Goal: Transaction & Acquisition: Purchase product/service

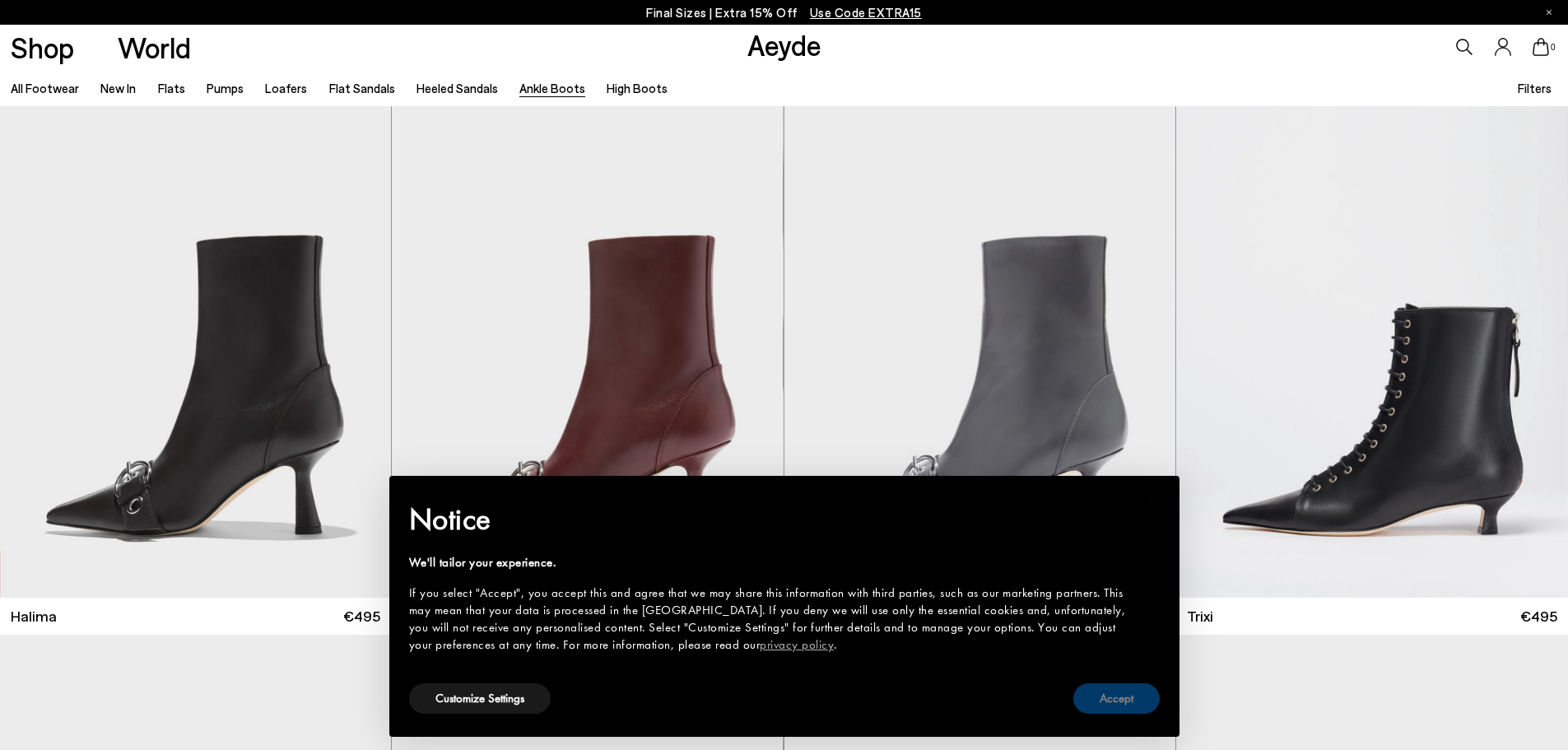
click at [1127, 699] on button "Accept" at bounding box center [1116, 698] width 86 height 30
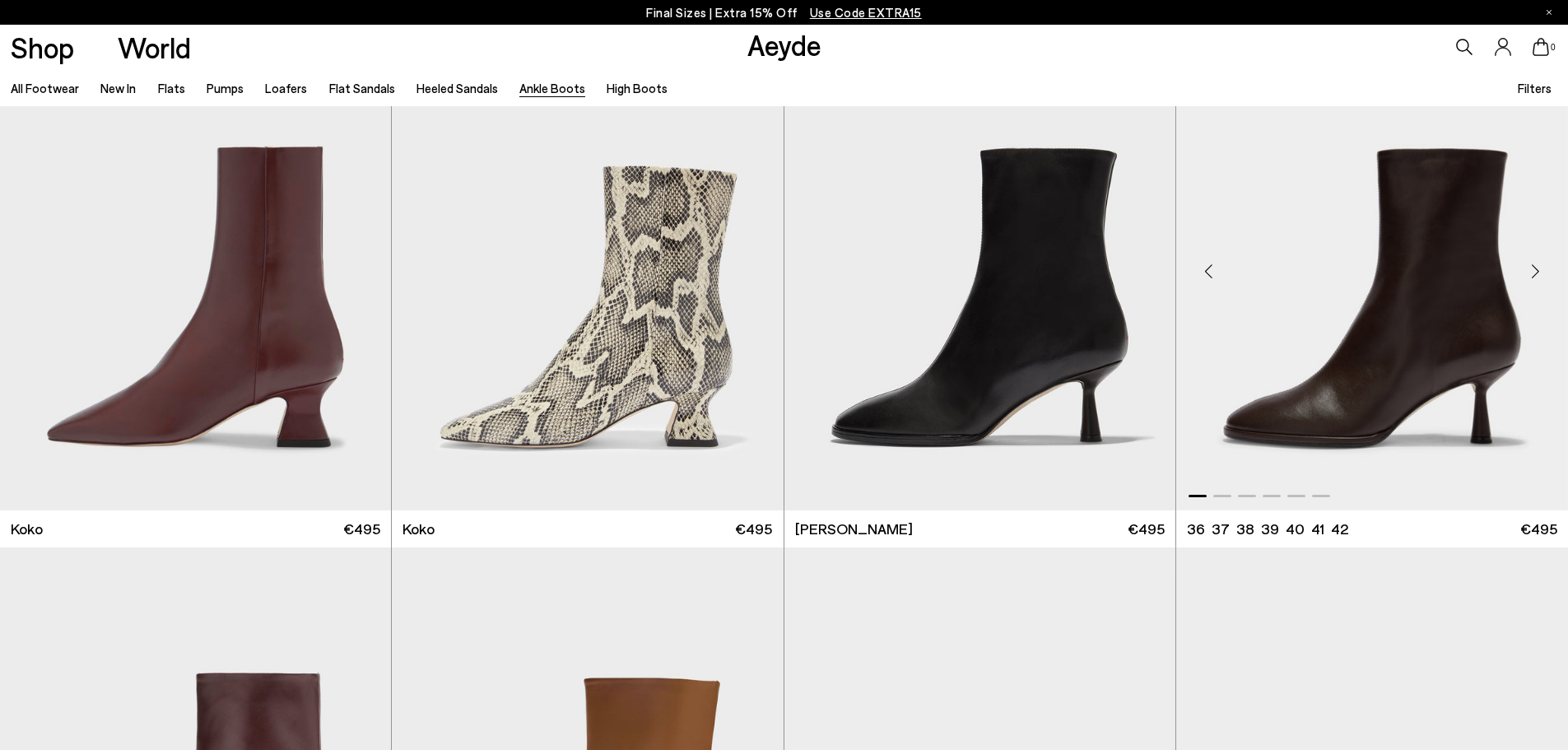
scroll to position [1153, 0]
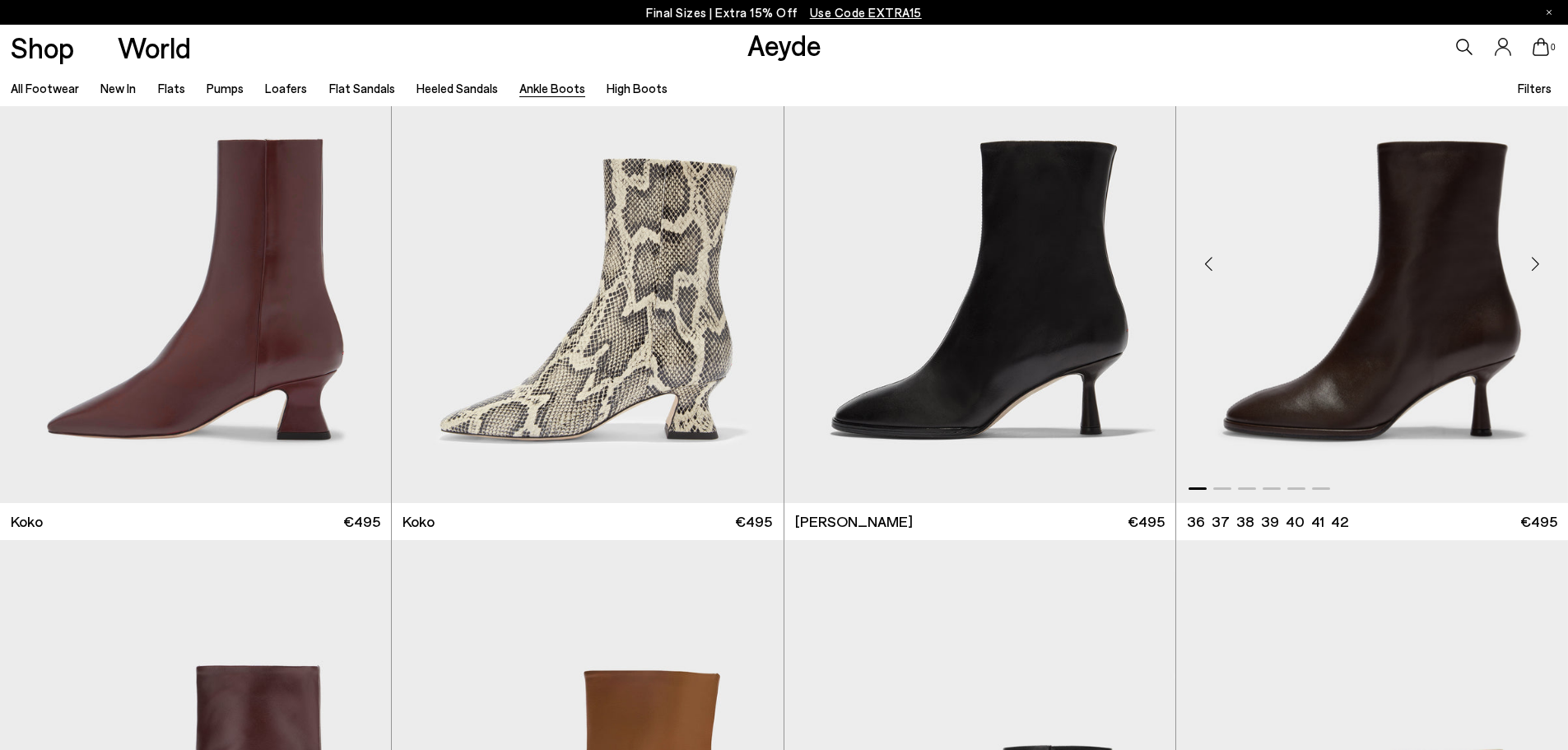
click at [1538, 270] on div "Next slide" at bounding box center [1534, 263] width 49 height 49
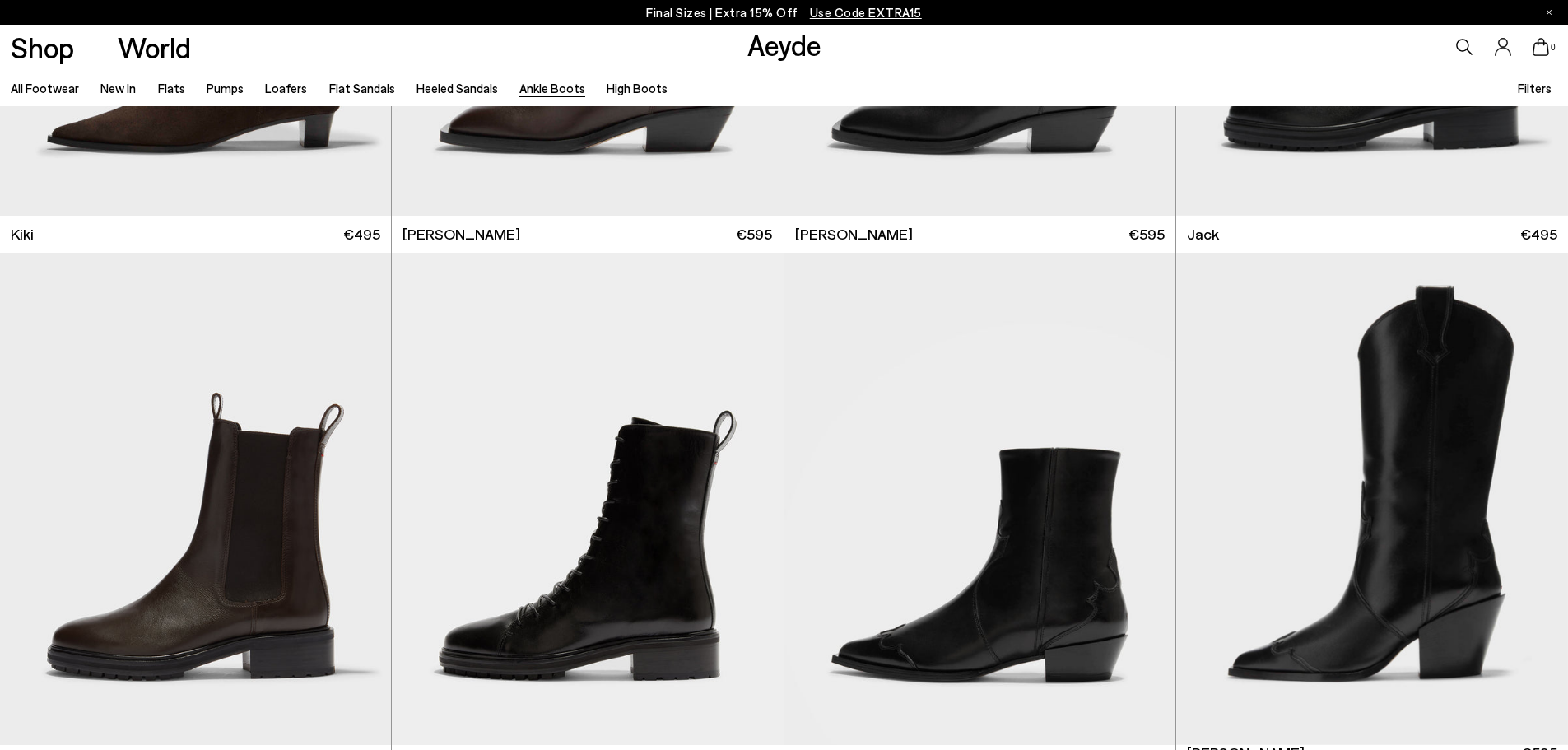
scroll to position [3705, 0]
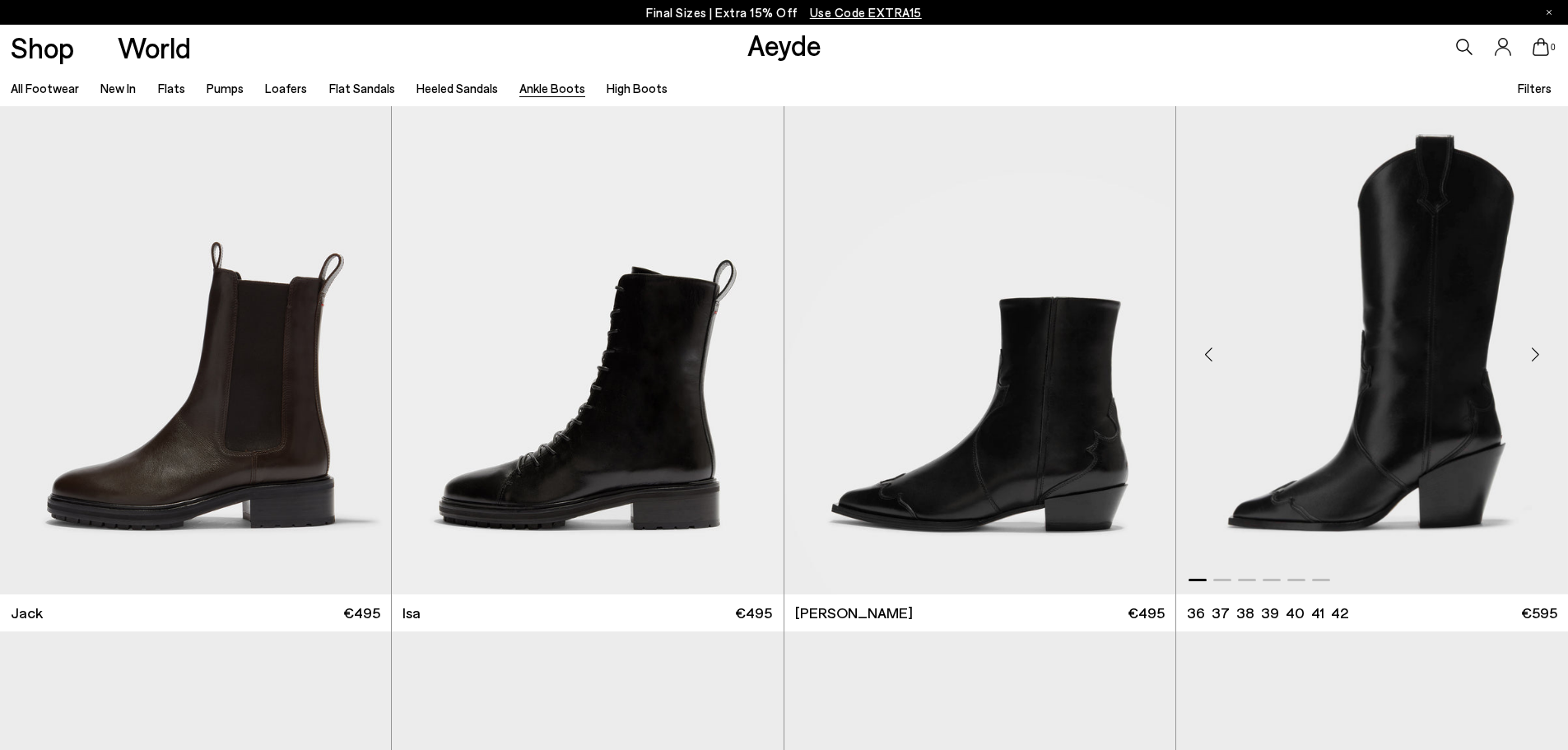
click at [1529, 351] on div "Next slide" at bounding box center [1534, 354] width 49 height 49
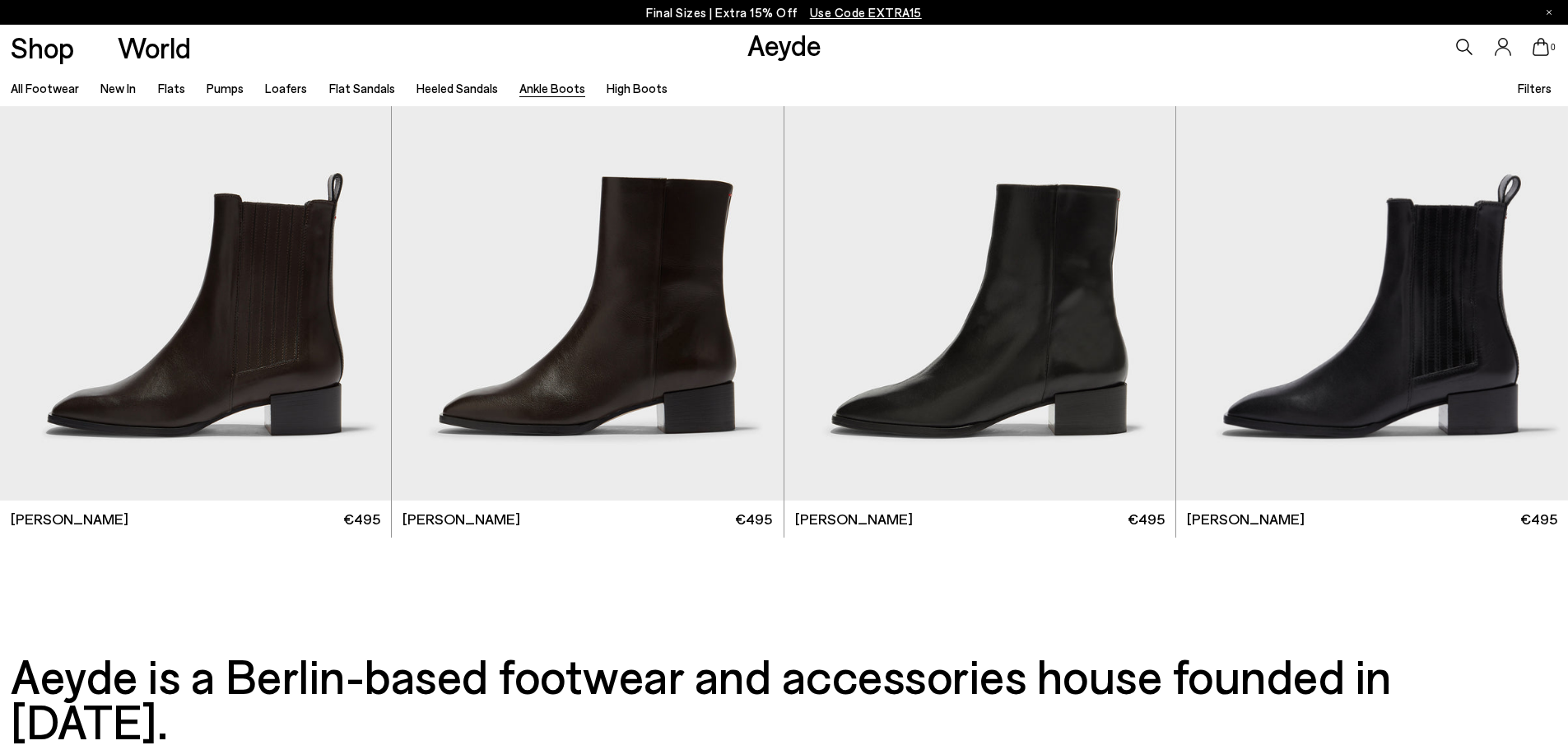
scroll to position [4324, 0]
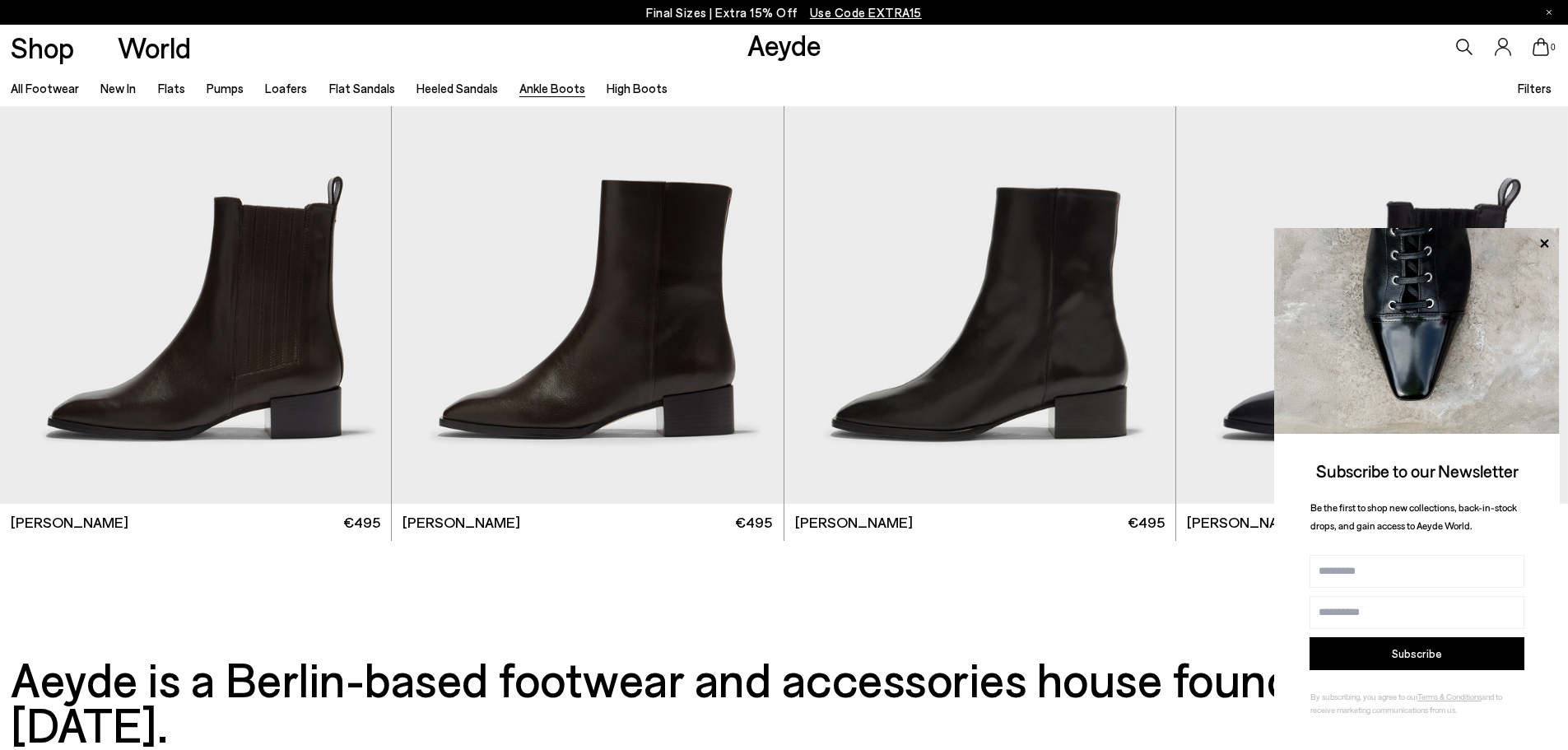
click at [674, 16] on p "Final Sizes | Extra 15% Off Use Code EXTRA15" at bounding box center [784, 13] width 275 height 20
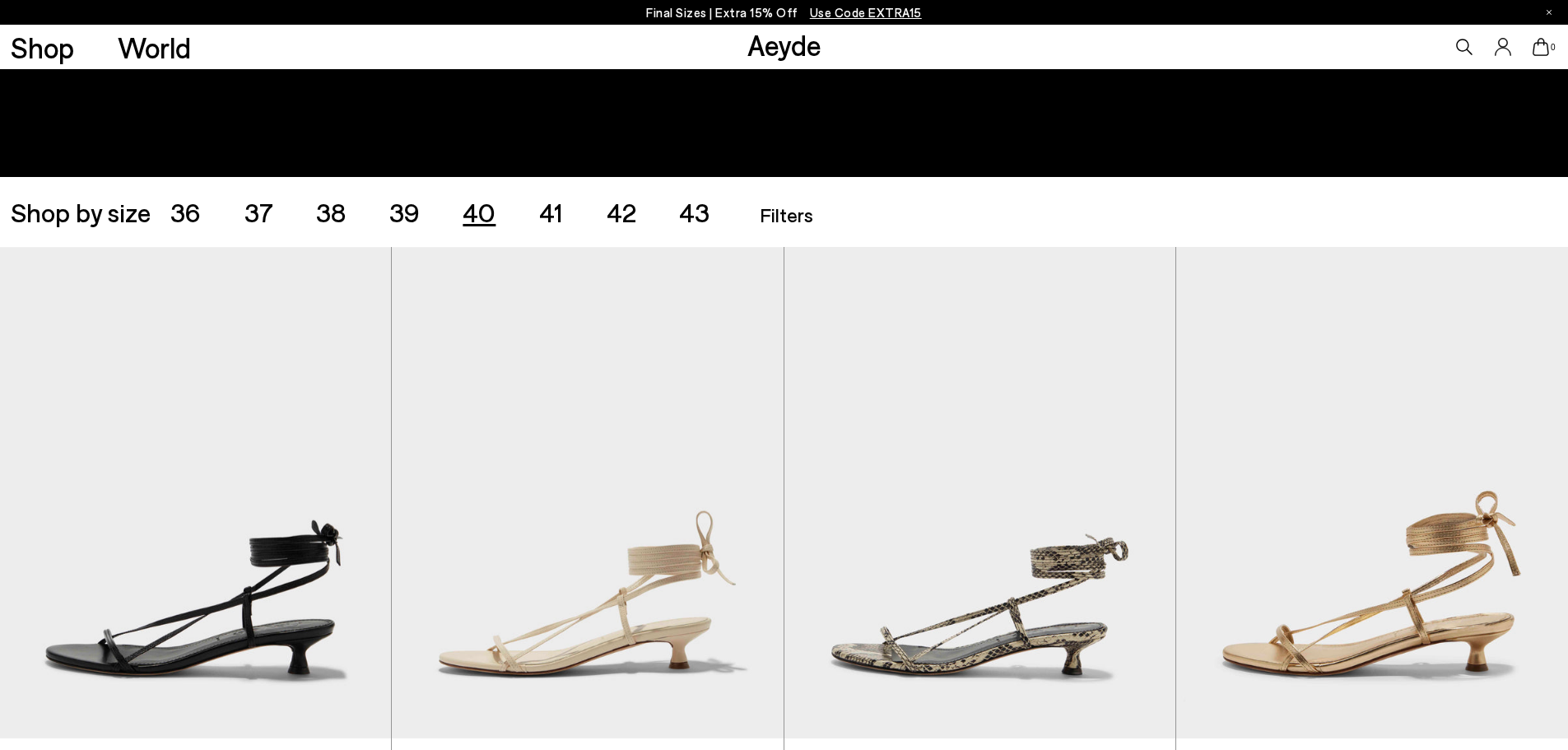
click at [487, 220] on span "40" at bounding box center [479, 212] width 33 height 31
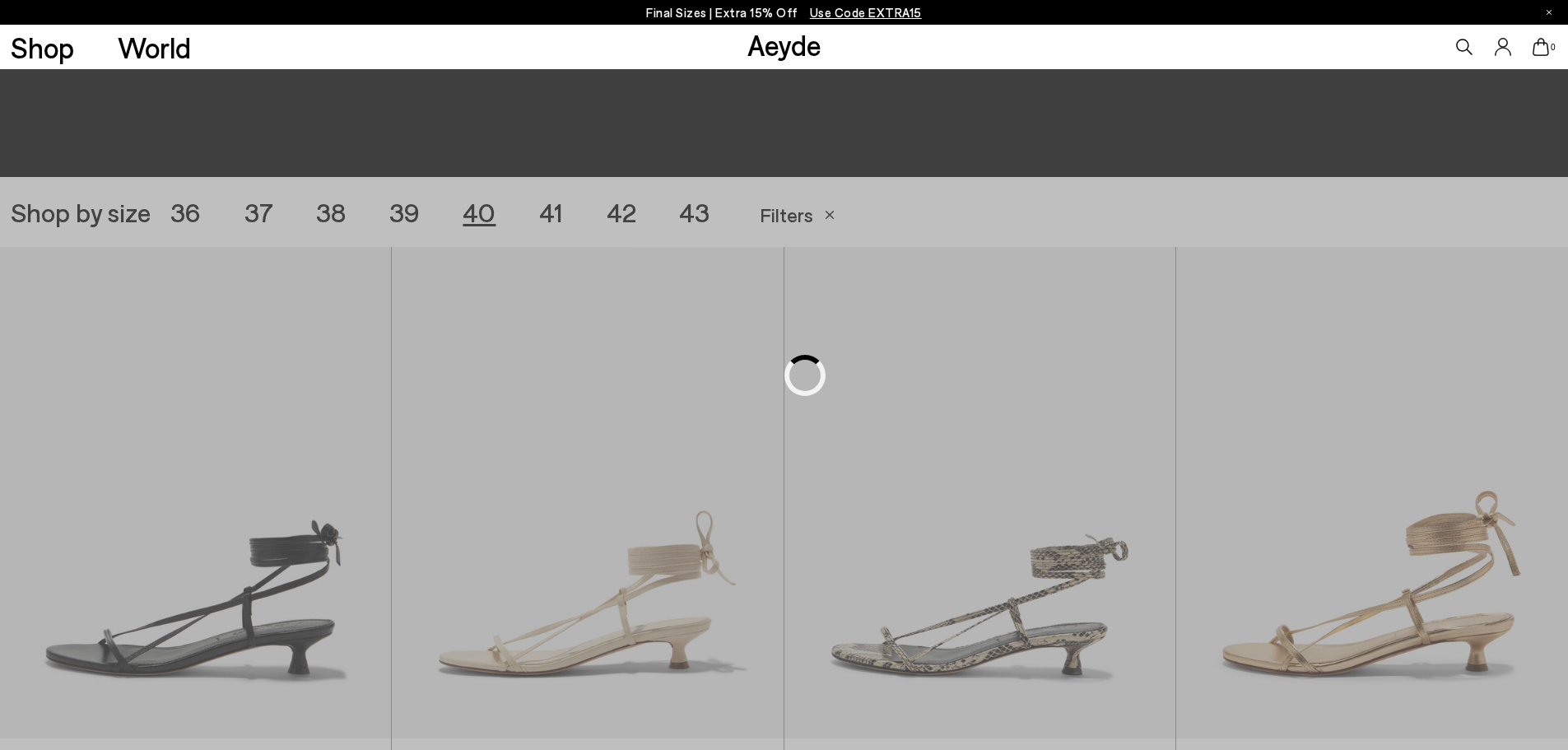
scroll to position [438, 0]
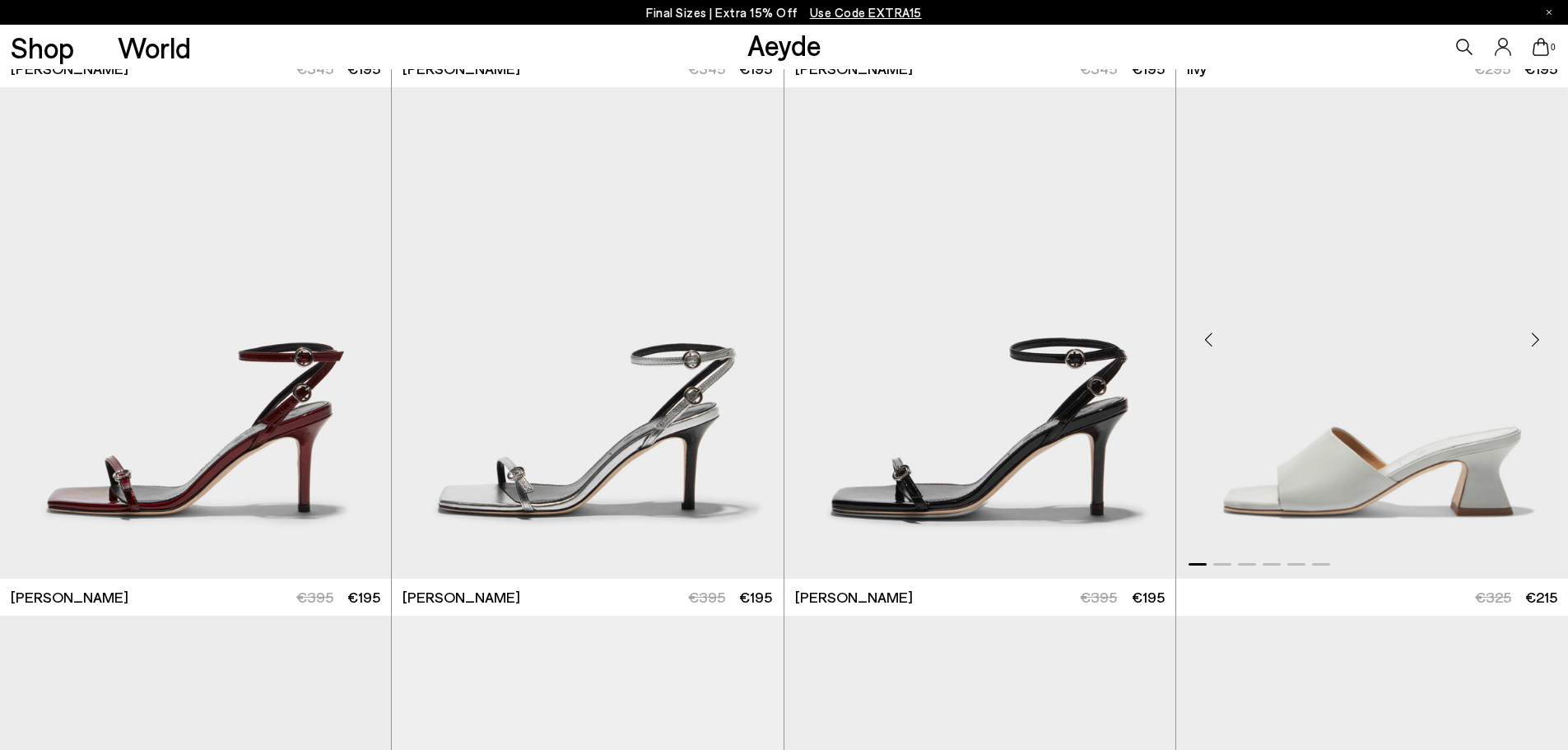
scroll to position [1673, 0]
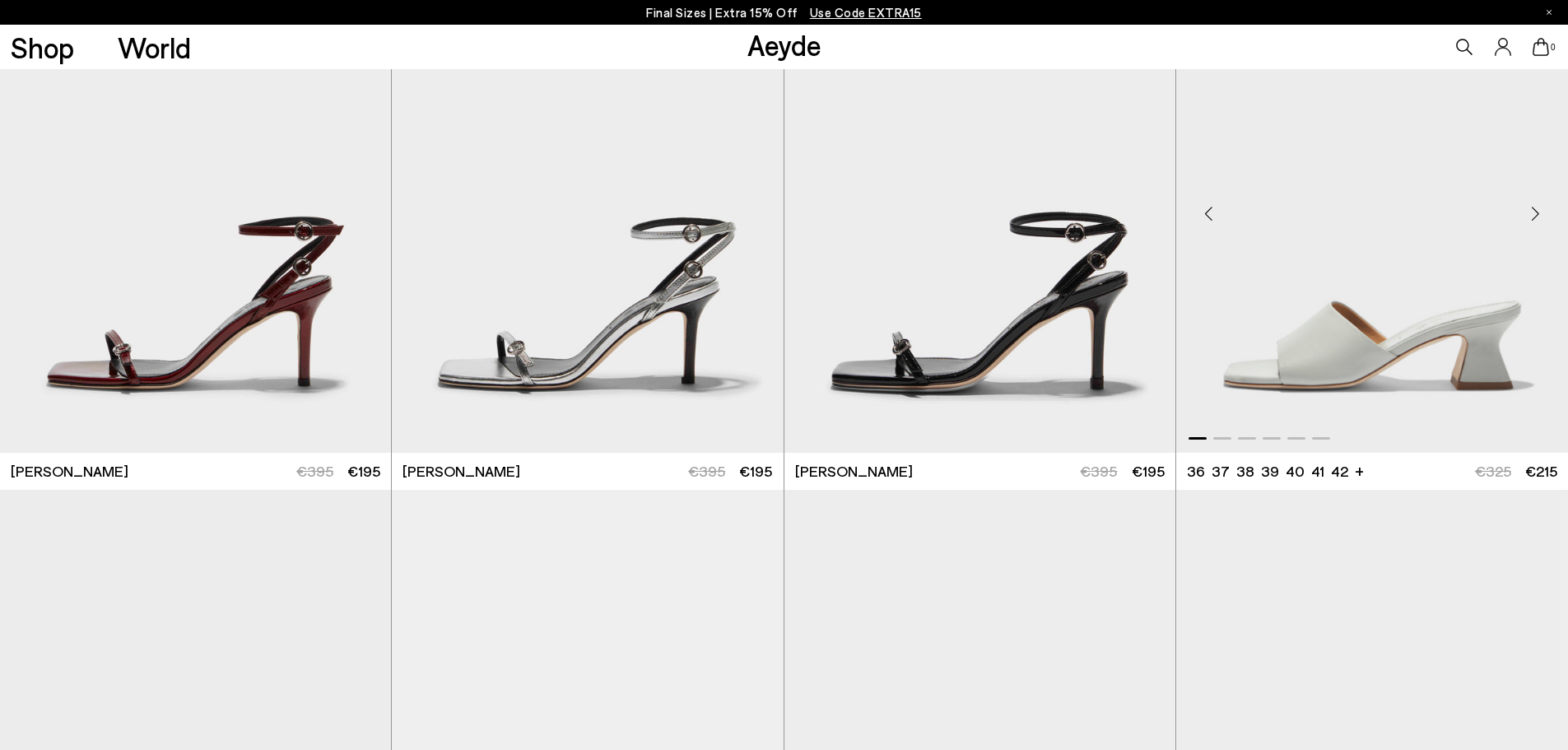
click at [1537, 215] on div "Next slide" at bounding box center [1534, 212] width 49 height 49
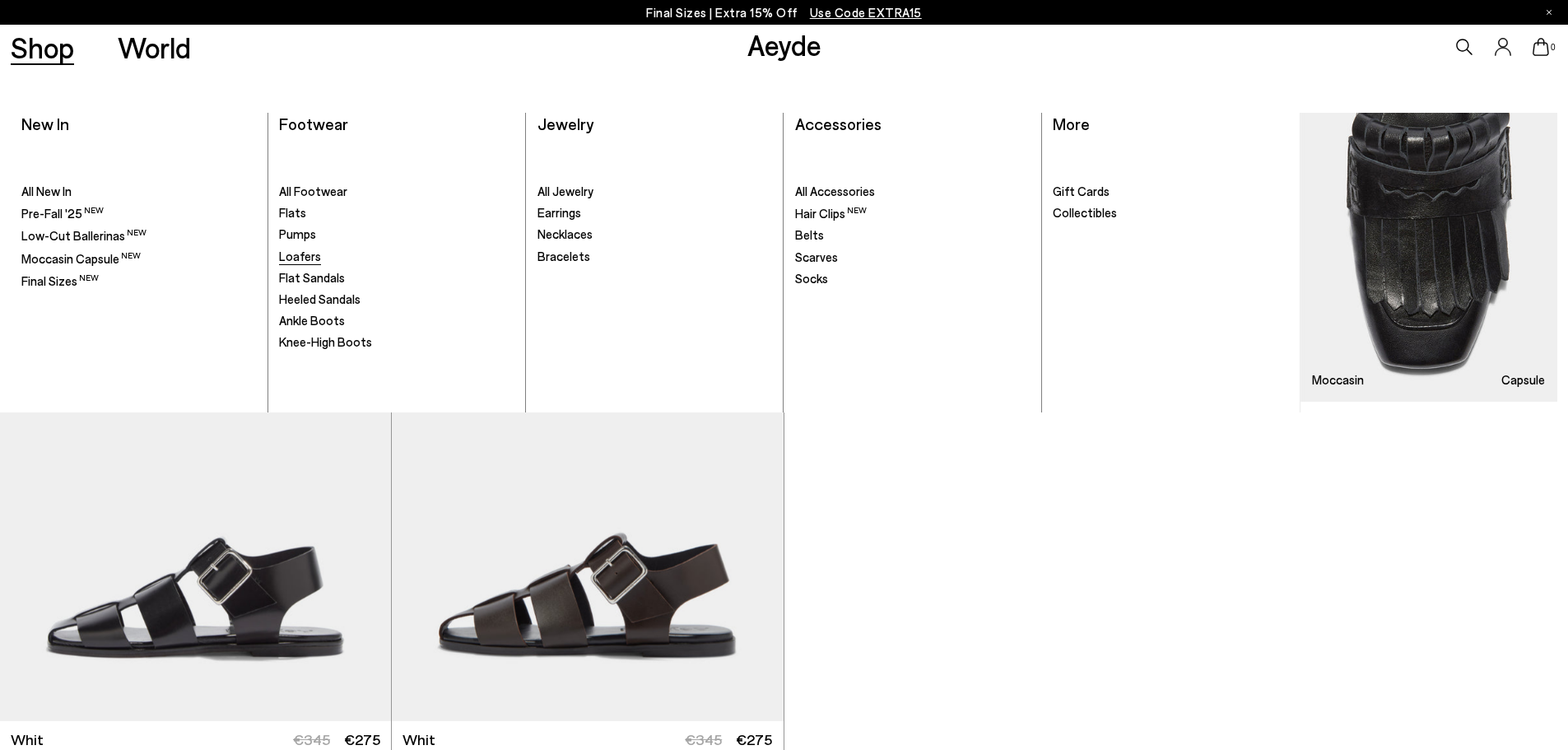
scroll to position [5048, 0]
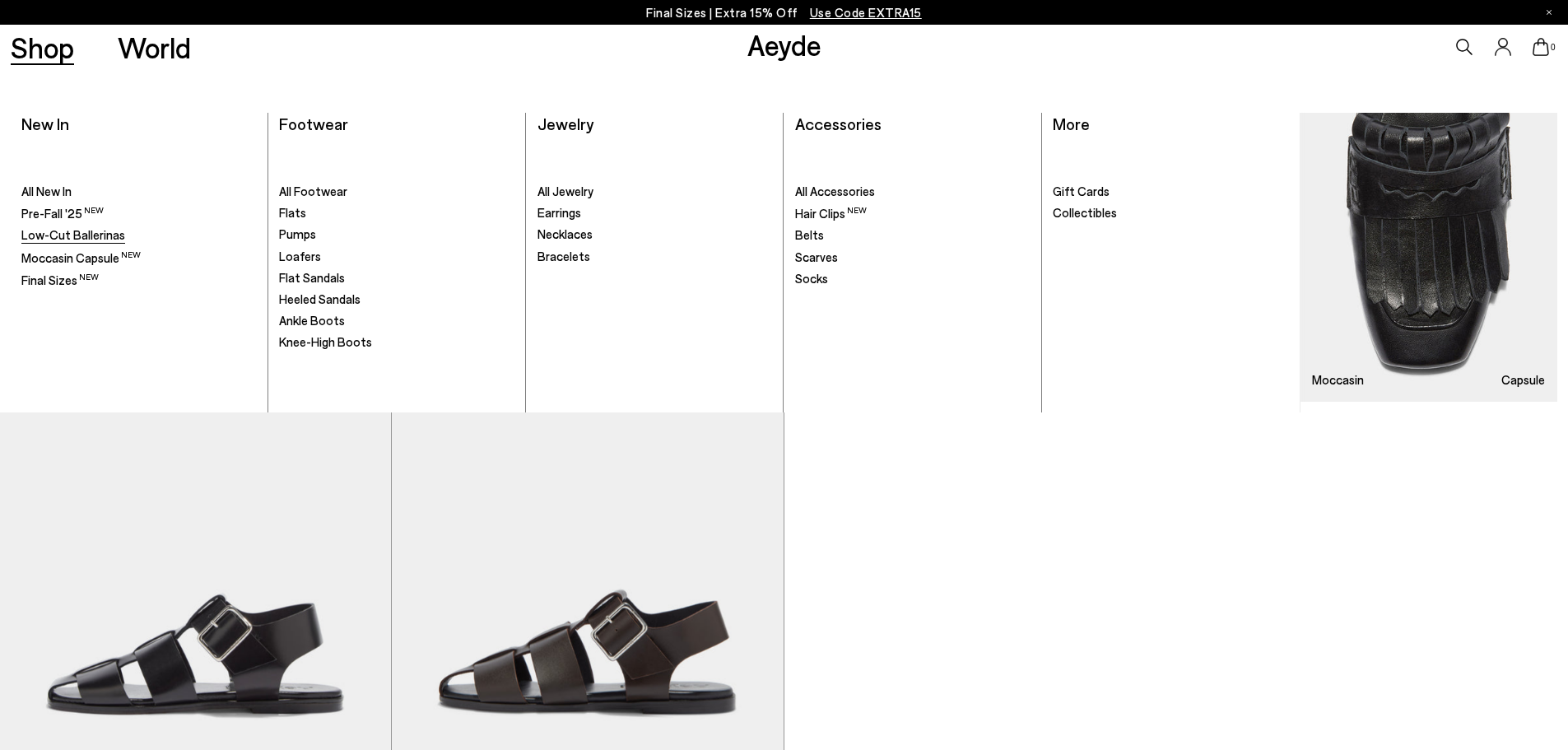
click at [81, 237] on span "Low-Cut Ballerinas" at bounding box center [73, 234] width 104 height 15
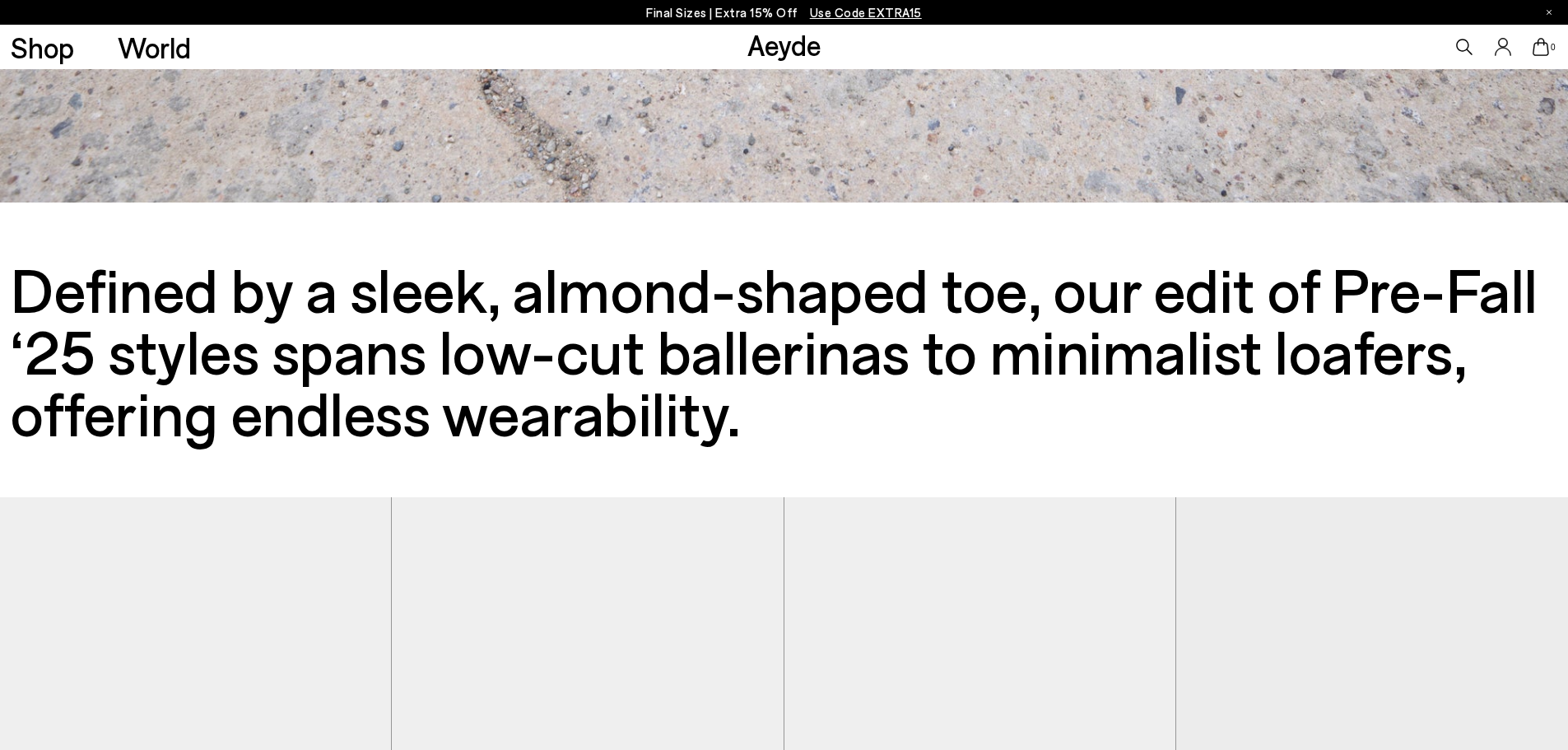
scroll to position [1070, 0]
